Goal: Transaction & Acquisition: Book appointment/travel/reservation

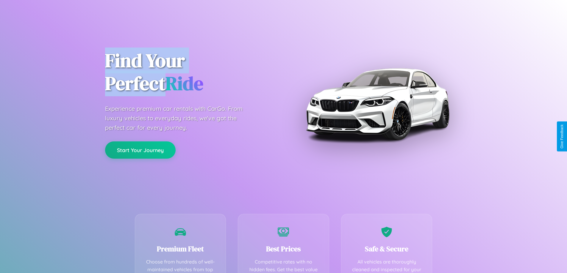
scroll to position [173, 0]
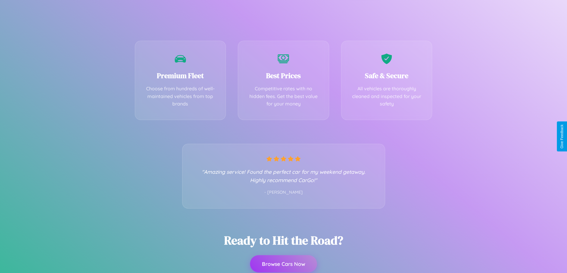
click at [283, 265] on button "Browse Cars Now" at bounding box center [283, 264] width 67 height 17
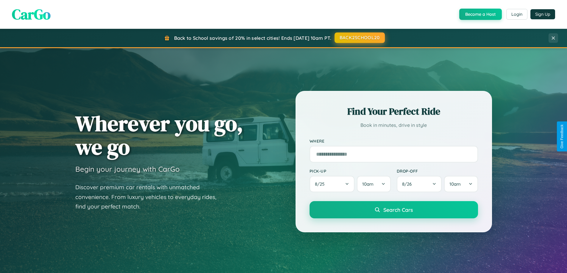
click at [359, 38] on button "BACK2SCHOOL20" at bounding box center [359, 37] width 50 height 11
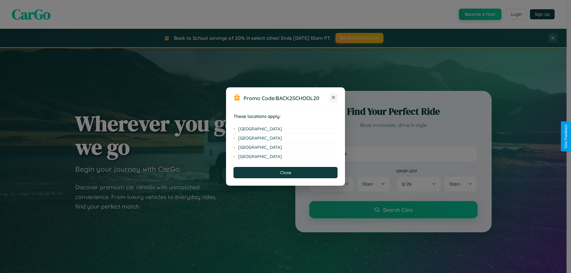
click at [334, 98] on icon at bounding box center [333, 97] width 3 height 3
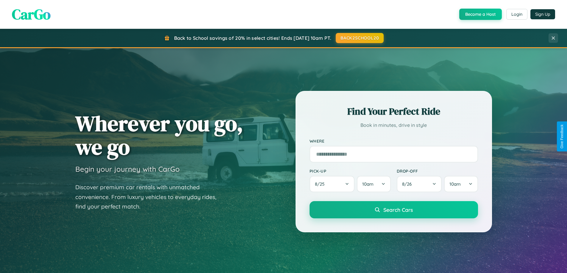
scroll to position [956, 0]
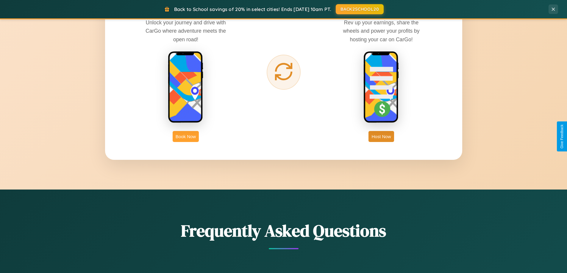
click at [186, 137] on button "Book Now" at bounding box center [186, 136] width 26 height 11
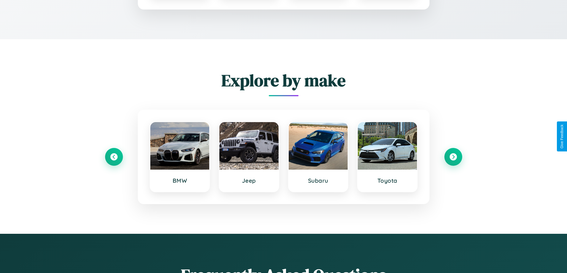
scroll to position [496, 0]
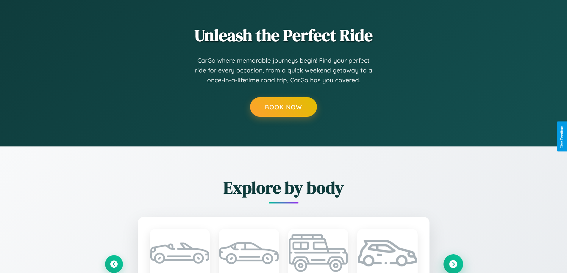
type input "*****"
click at [453, 264] on icon at bounding box center [453, 264] width 8 height 8
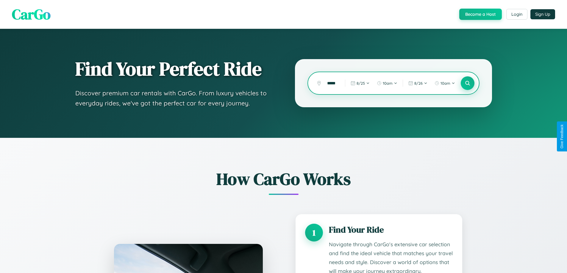
click at [467, 83] on icon at bounding box center [467, 84] width 6 height 6
